Goal: Task Accomplishment & Management: Complete application form

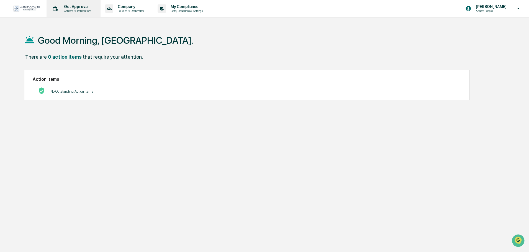
click at [74, 8] on p "Get Approval" at bounding box center [77, 6] width 34 height 4
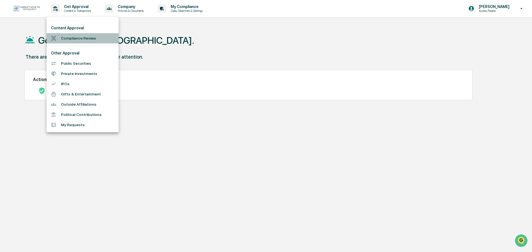
click at [78, 34] on li "Compliance Review" at bounding box center [83, 38] width 72 height 10
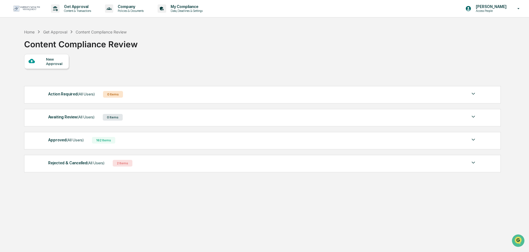
click at [60, 62] on div "New Approval" at bounding box center [55, 61] width 19 height 9
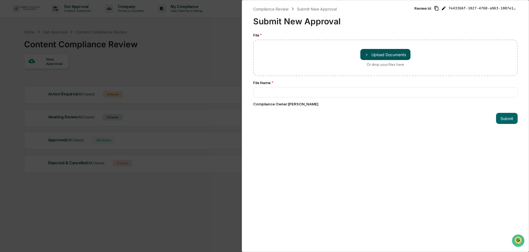
click at [376, 55] on button "＋ Upload Documents" at bounding box center [385, 54] width 50 height 11
type input "**********"
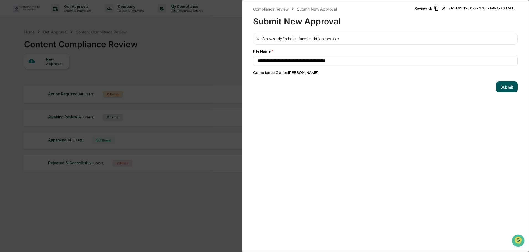
click at [497, 87] on button "Submit" at bounding box center [507, 86] width 22 height 11
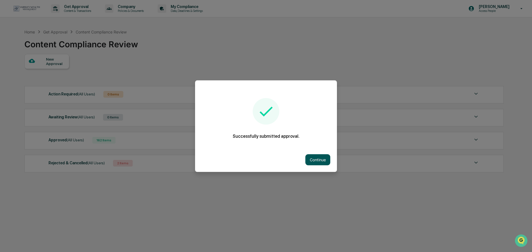
click at [312, 160] on button "Continue" at bounding box center [317, 159] width 25 height 11
